Goal: Task Accomplishment & Management: Manage account settings

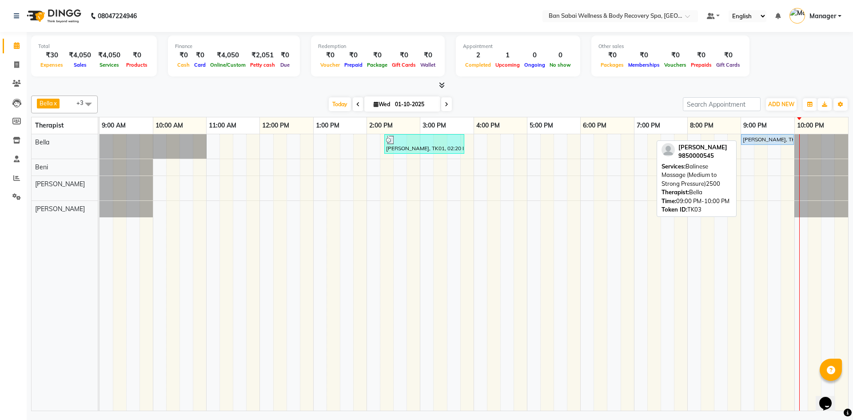
click at [757, 142] on div "[PERSON_NAME], TK03, 09:00 PM-10:00 PM, Balinese Massage (Medium to Strong Pres…" at bounding box center [767, 140] width 51 height 8
click at [755, 140] on div "[PERSON_NAME], TK03, 09:00 PM-10:00 PM, Balinese Massage (Medium to Strong Pres…" at bounding box center [767, 140] width 51 height 8
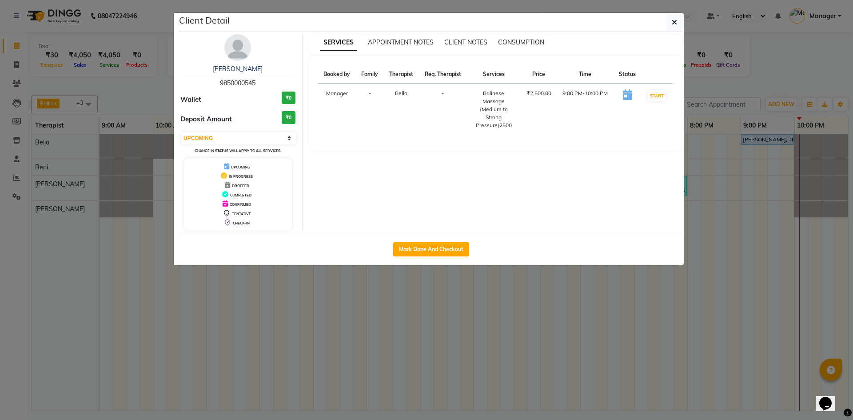
click at [437, 235] on div "Mark Done And Checkout" at bounding box center [431, 249] width 506 height 32
click at [439, 243] on button "Mark Done And Checkout" at bounding box center [431, 249] width 76 height 14
select select "3"
select select "8743"
select select "service"
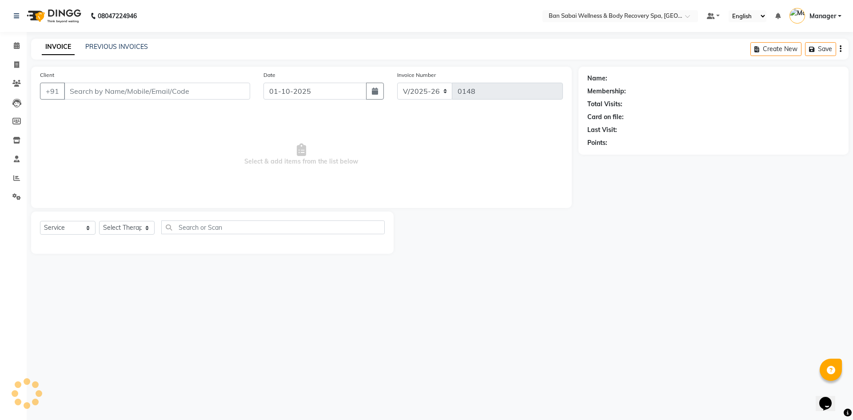
type input "9850000545"
select select "88795"
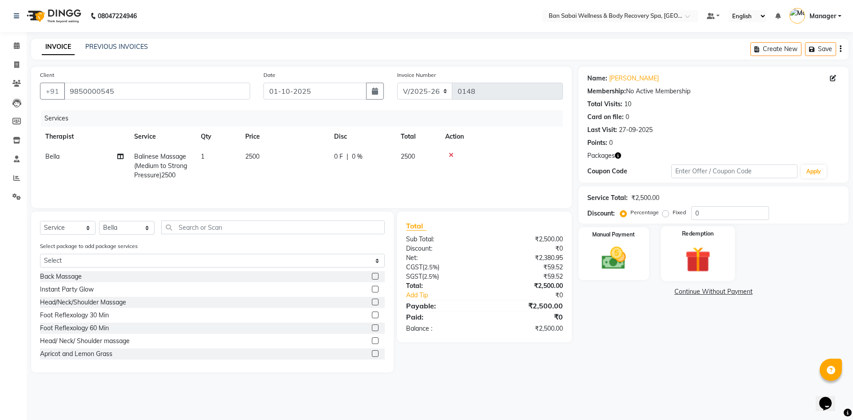
click at [702, 253] on img at bounding box center [697, 260] width 41 height 32
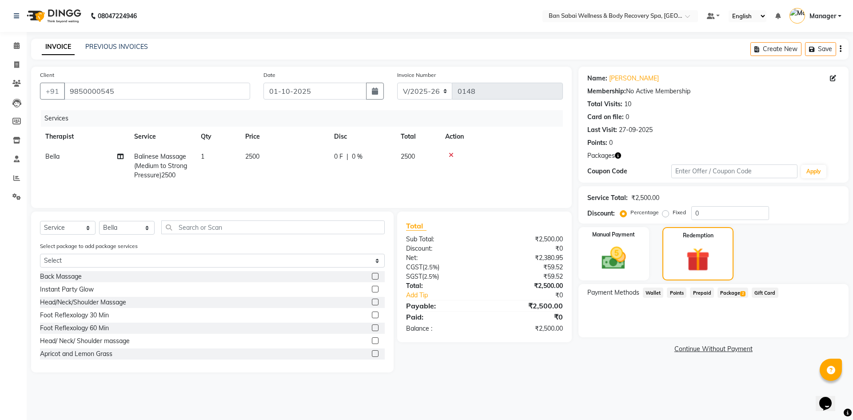
click at [739, 295] on span "Package 2" at bounding box center [733, 293] width 31 height 10
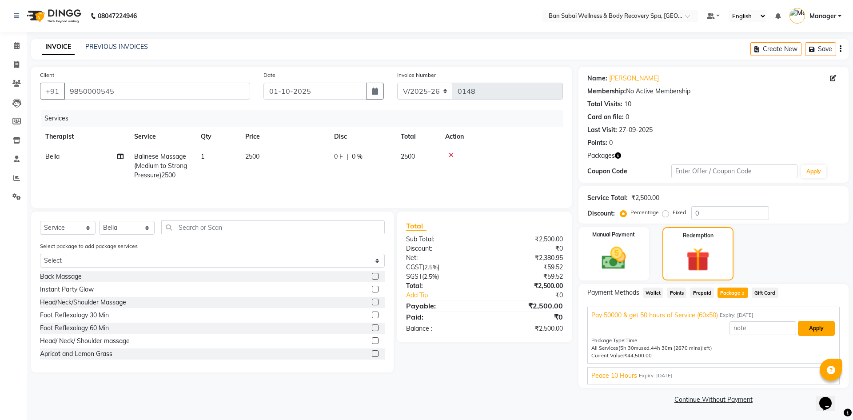
click at [819, 327] on button "Apply" at bounding box center [816, 328] width 37 height 15
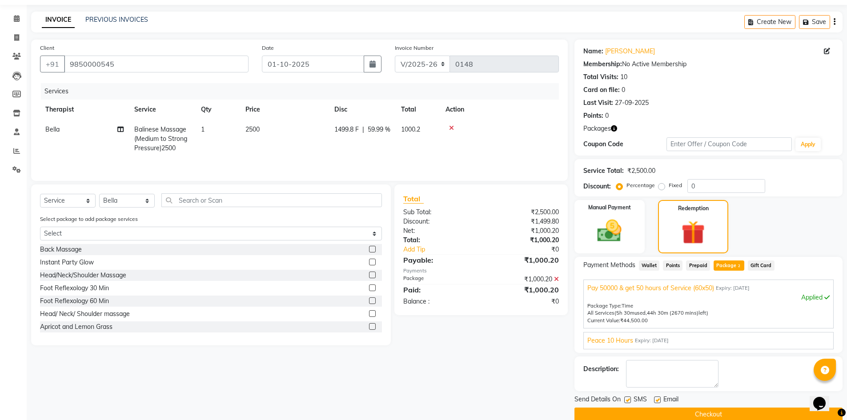
scroll to position [42, 0]
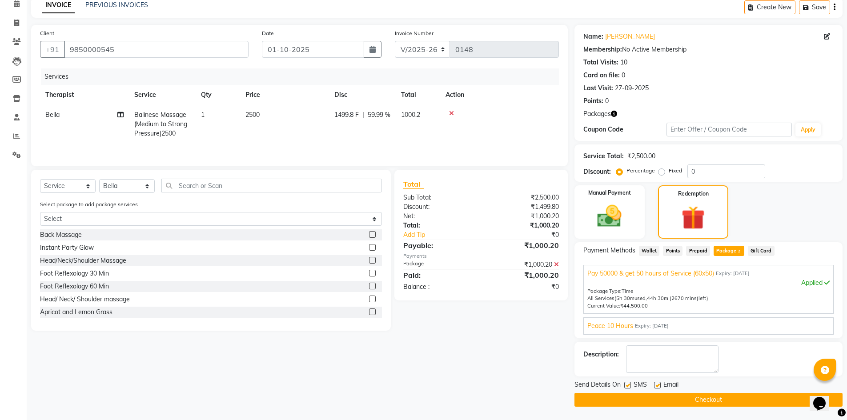
click at [712, 400] on button "Checkout" at bounding box center [708, 400] width 268 height 14
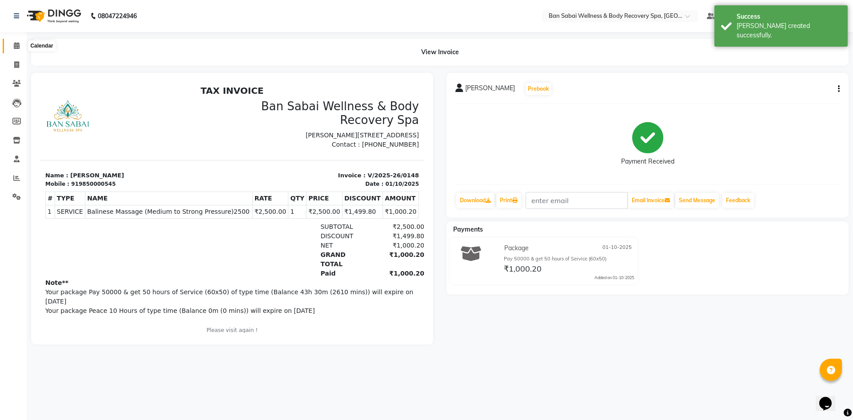
click at [17, 44] on icon at bounding box center [17, 45] width 6 height 7
